Goal: Task Accomplishment & Management: Use online tool/utility

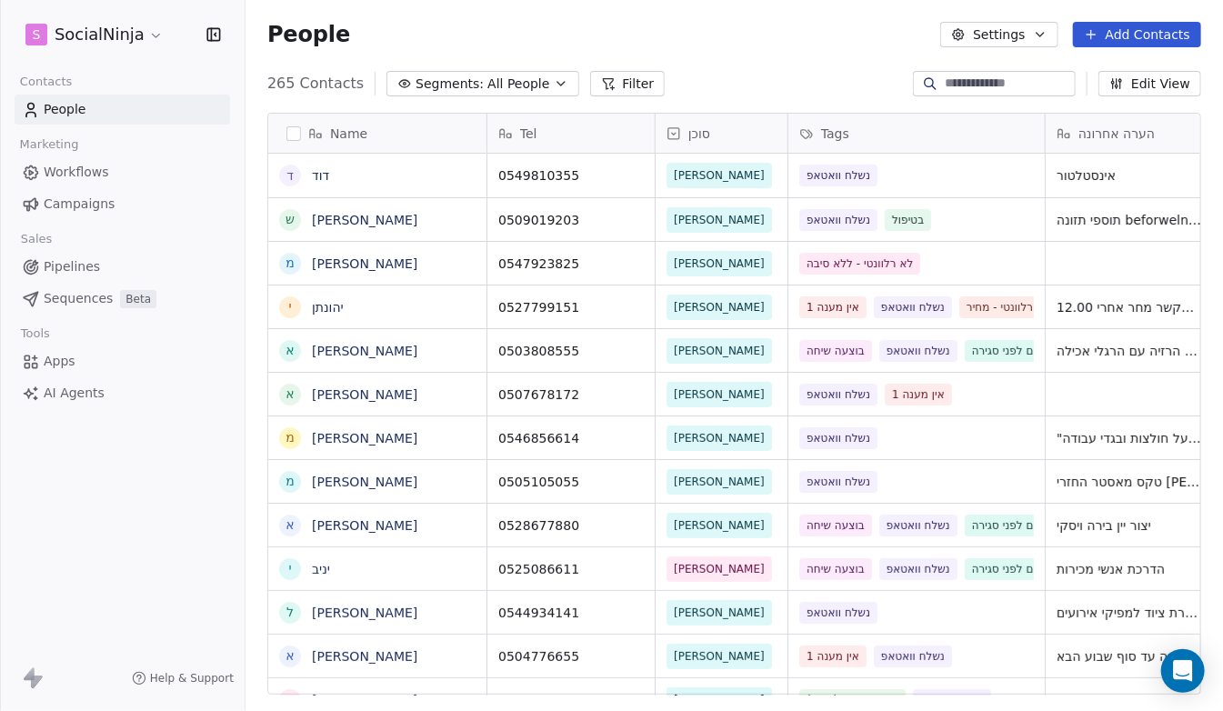
scroll to position [612, 964]
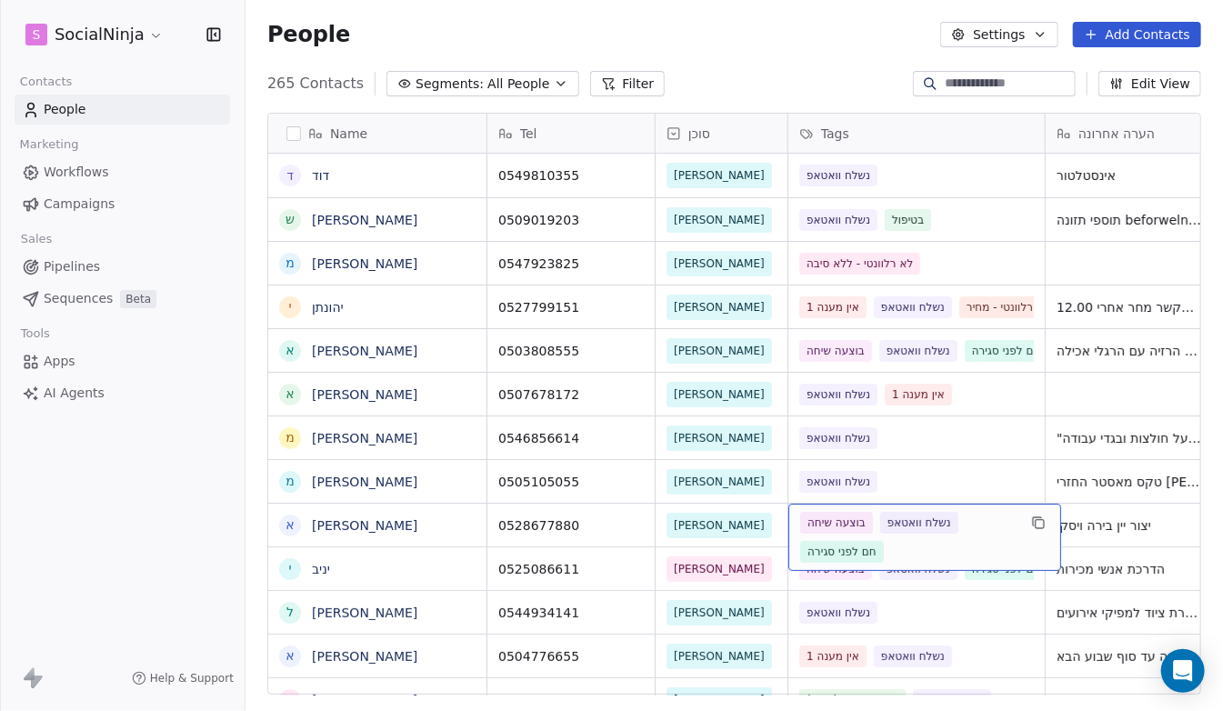
click at [950, 546] on div "בוצעה שיחה נשלח וואטאפ חם לפני סגירה" at bounding box center [908, 537] width 216 height 51
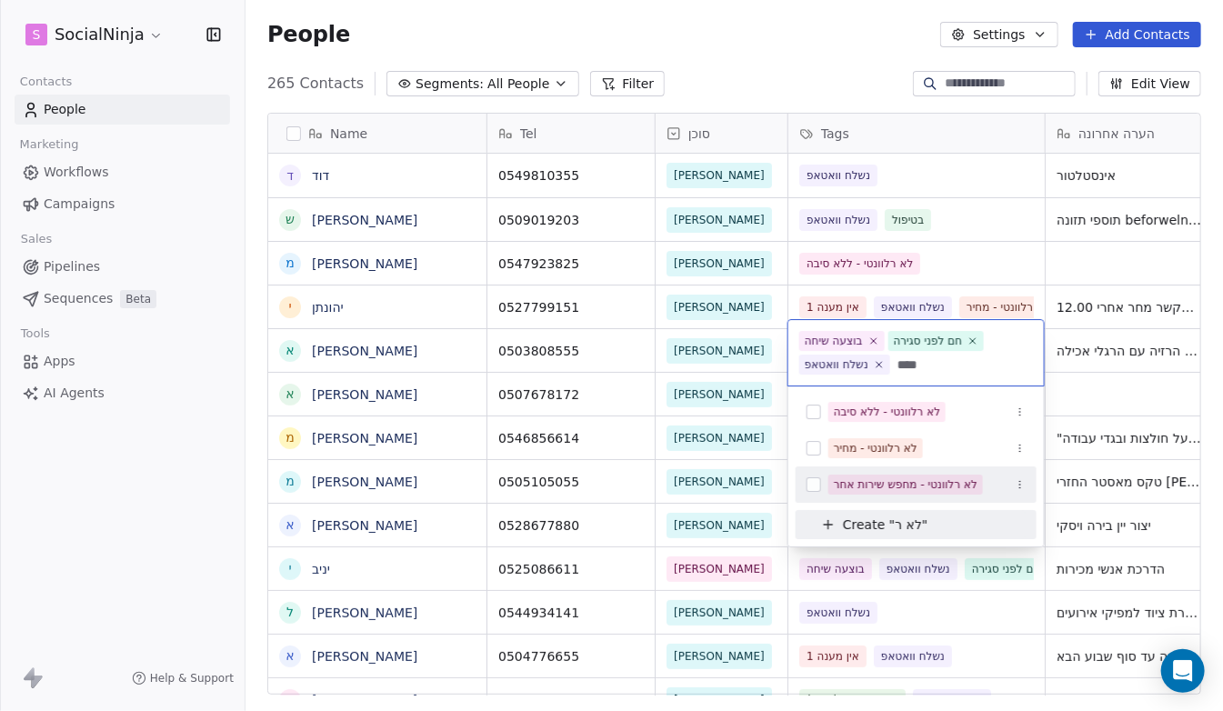
type input "****"
click at [814, 484] on button "Suggestions" at bounding box center [814, 484] width 15 height 15
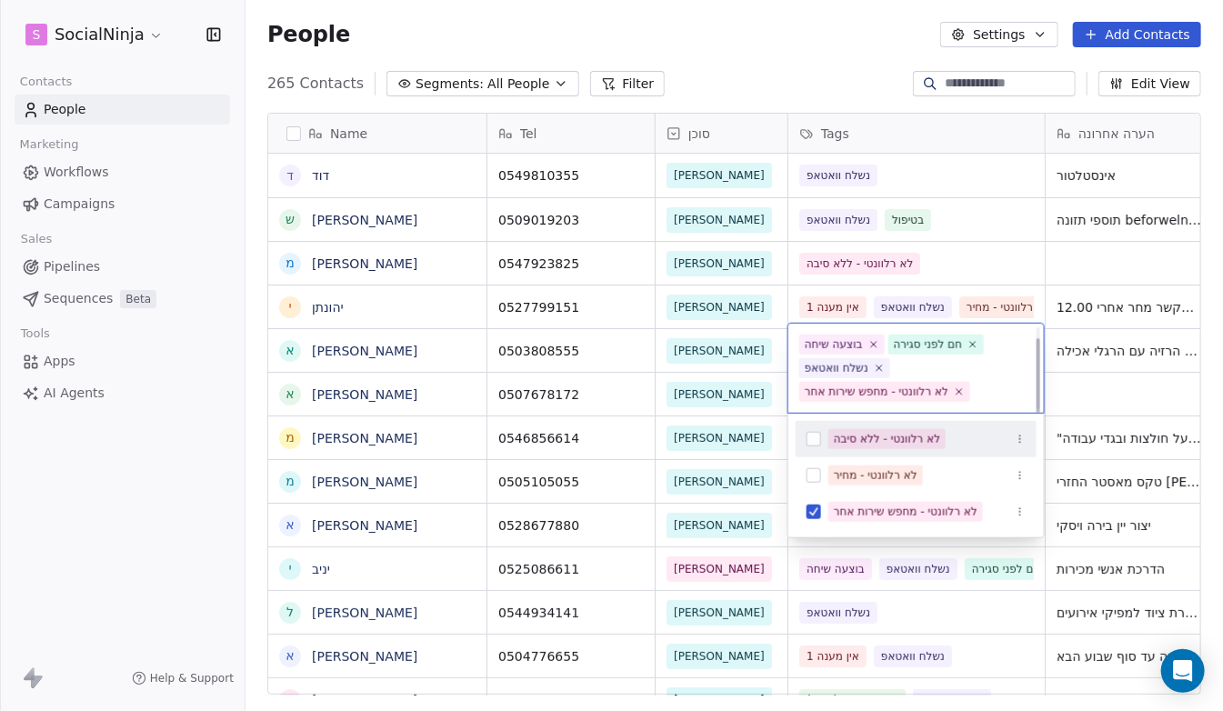
scroll to position [14, 0]
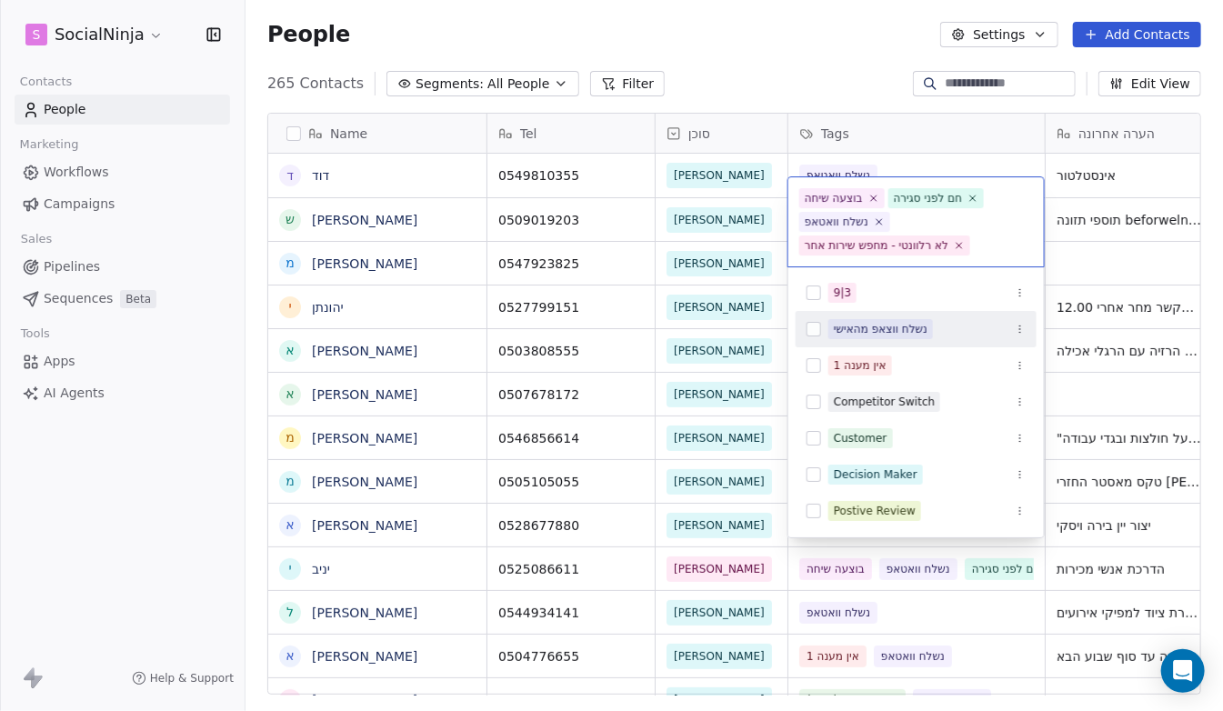
click at [790, 37] on html "S SocialNinja Contacts People Marketing Workflows Campaigns Sales Pipelines Seq…" at bounding box center [611, 355] width 1223 height 711
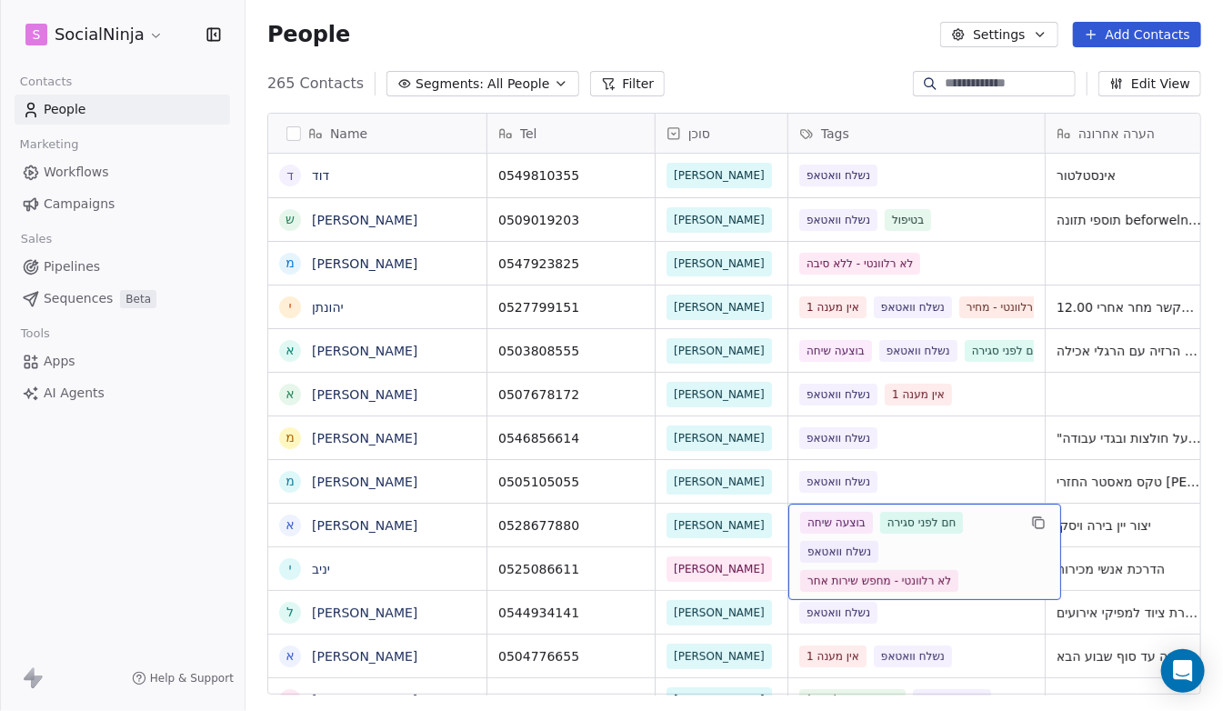
click at [870, 556] on span "נשלח וואטאפ" at bounding box center [839, 552] width 78 height 22
click at [871, 551] on span "נשלח וואטאפ" at bounding box center [839, 552] width 78 height 22
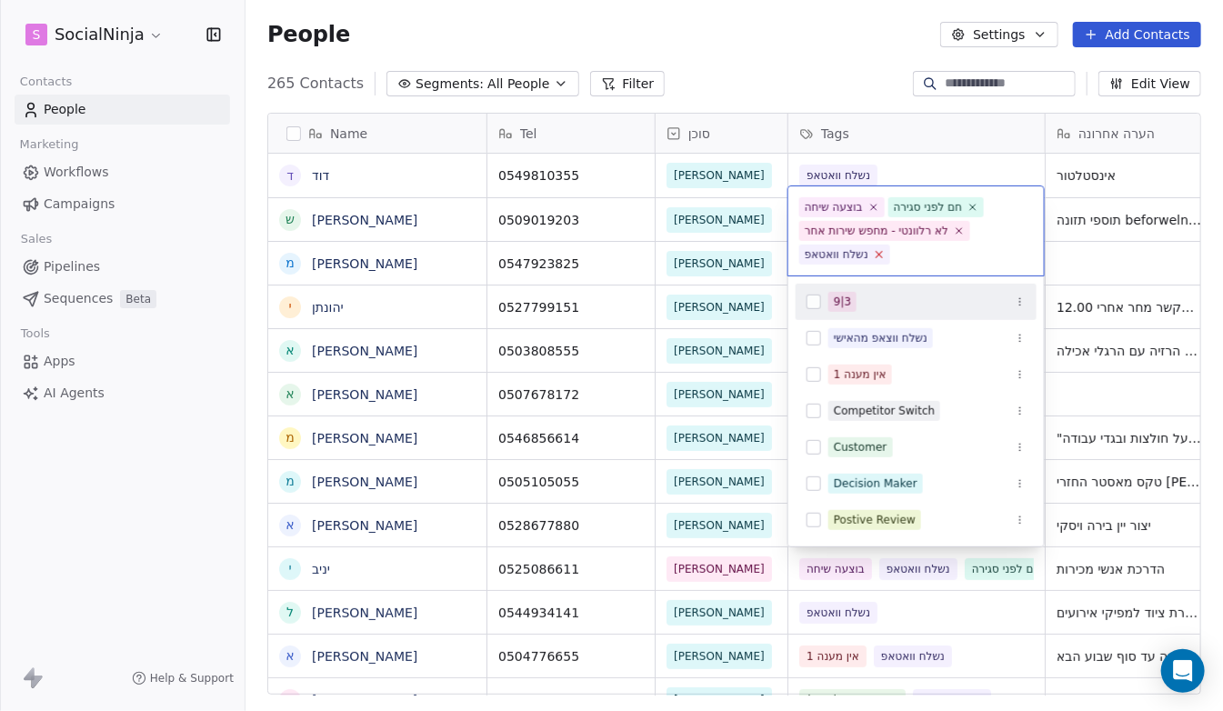
click at [882, 255] on icon at bounding box center [880, 255] width 6 height 6
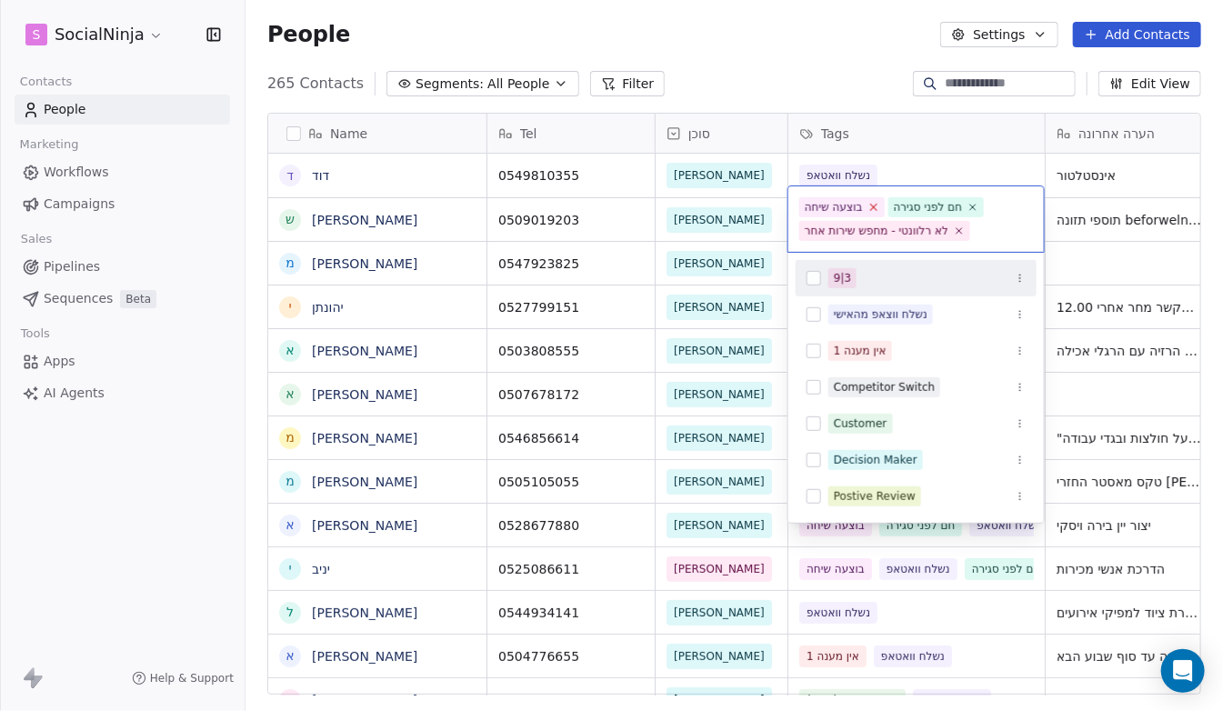
click at [878, 205] on icon at bounding box center [874, 207] width 12 height 12
click at [756, 56] on html "S SocialNinja Contacts People Marketing Workflows Campaigns Sales Pipelines Seq…" at bounding box center [611, 355] width 1223 height 711
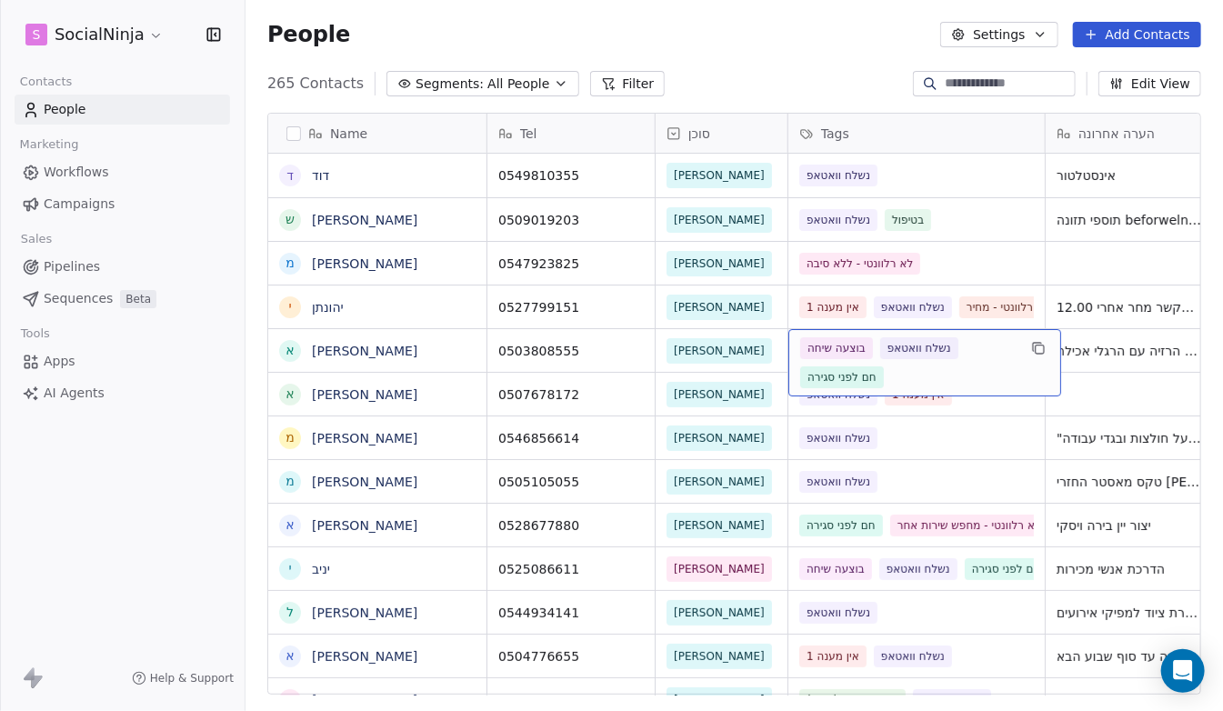
click at [822, 351] on span "בוצעה שיחה" at bounding box center [836, 348] width 73 height 22
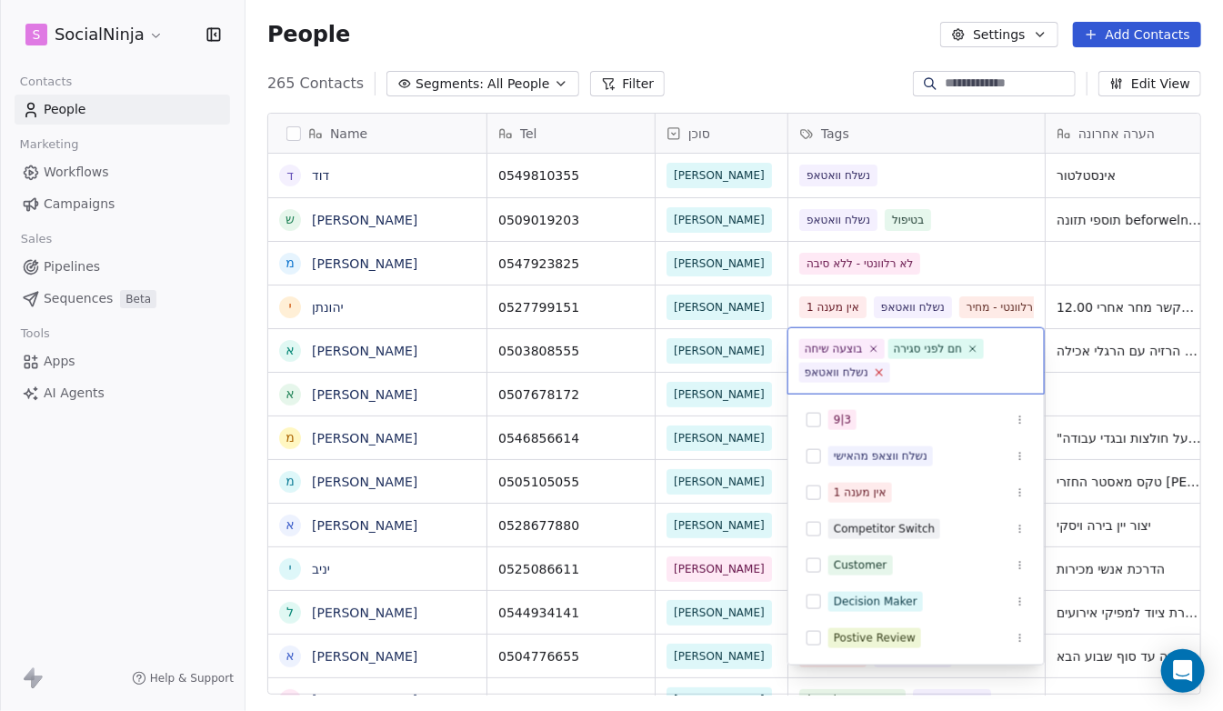
click at [884, 372] on icon at bounding box center [879, 373] width 12 height 12
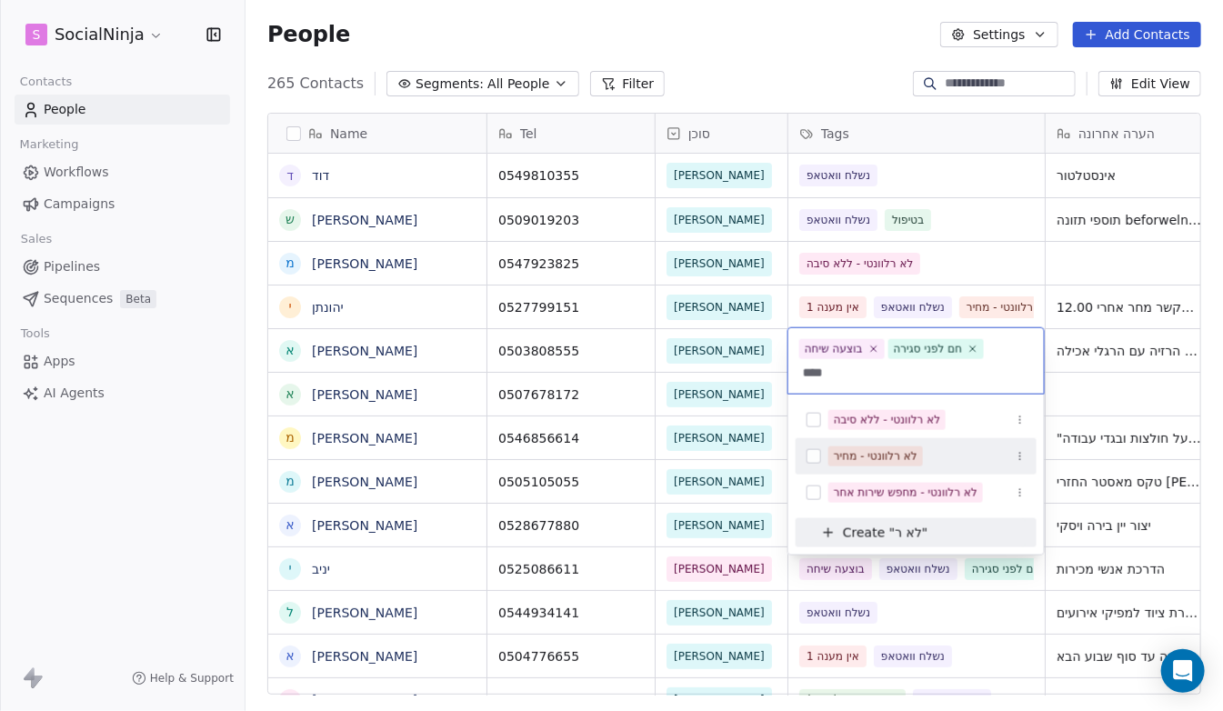
type input "****"
click at [809, 452] on button "Suggestions" at bounding box center [814, 456] width 15 height 15
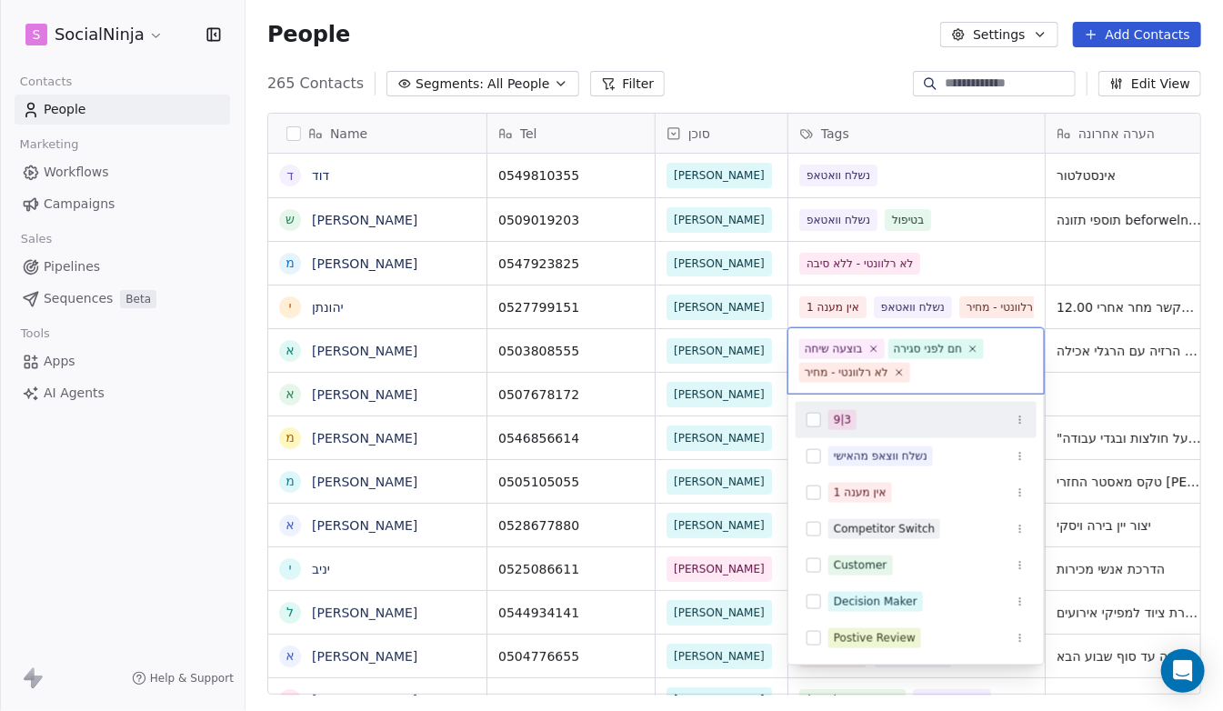
click at [763, 54] on html "S SocialNinja Contacts People Marketing Workflows Campaigns Sales Pipelines Seq…" at bounding box center [611, 355] width 1223 height 711
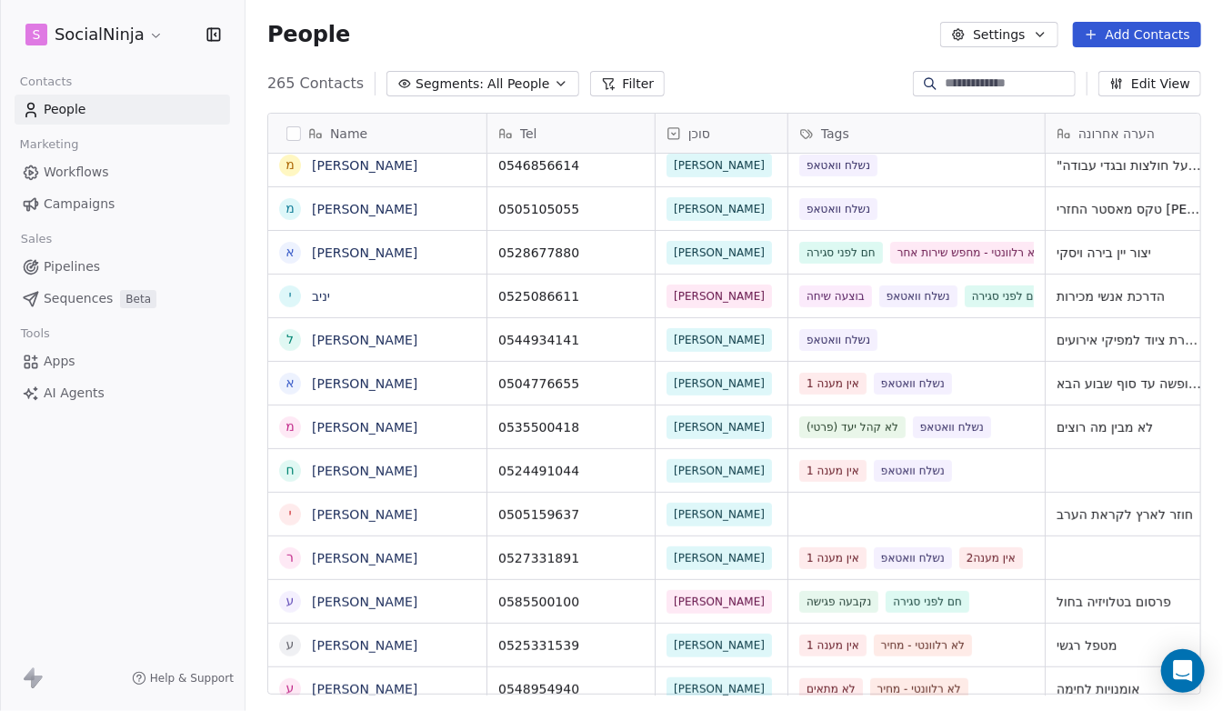
scroll to position [0, 0]
